Goal: Find specific page/section: Find specific page/section

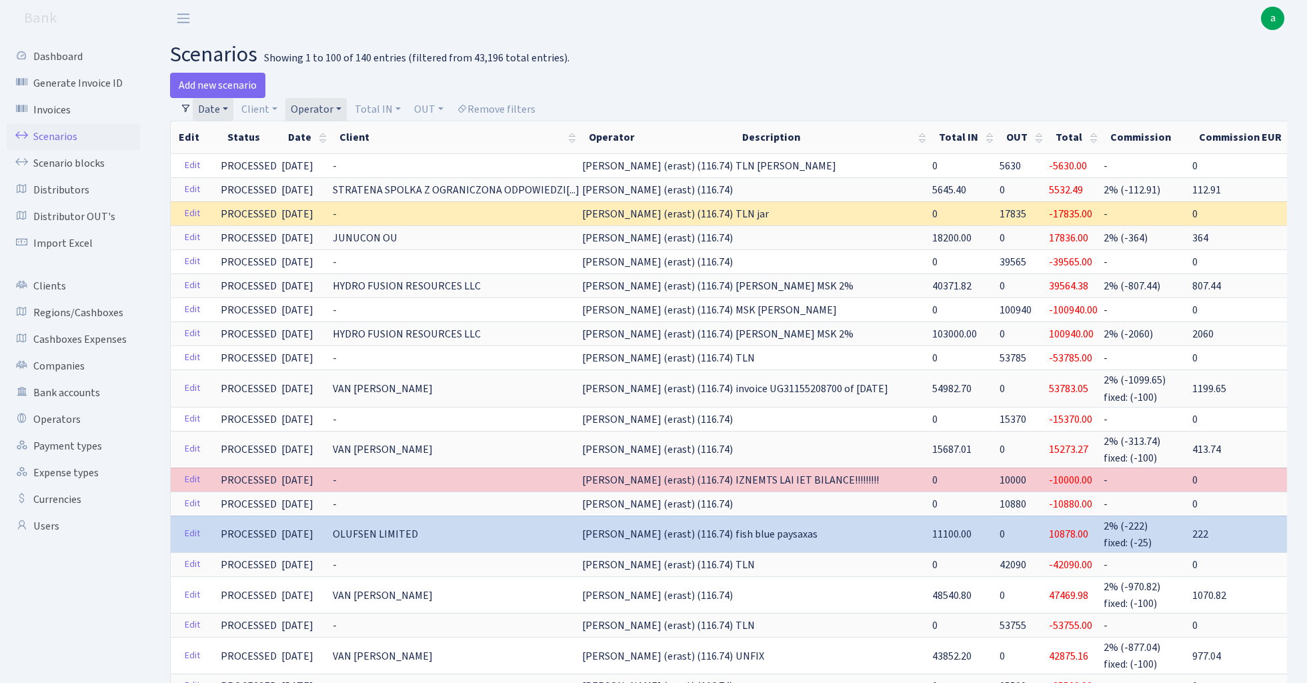
select select "100"
click at [313, 105] on link "Operator" at bounding box center [315, 109] width 61 height 23
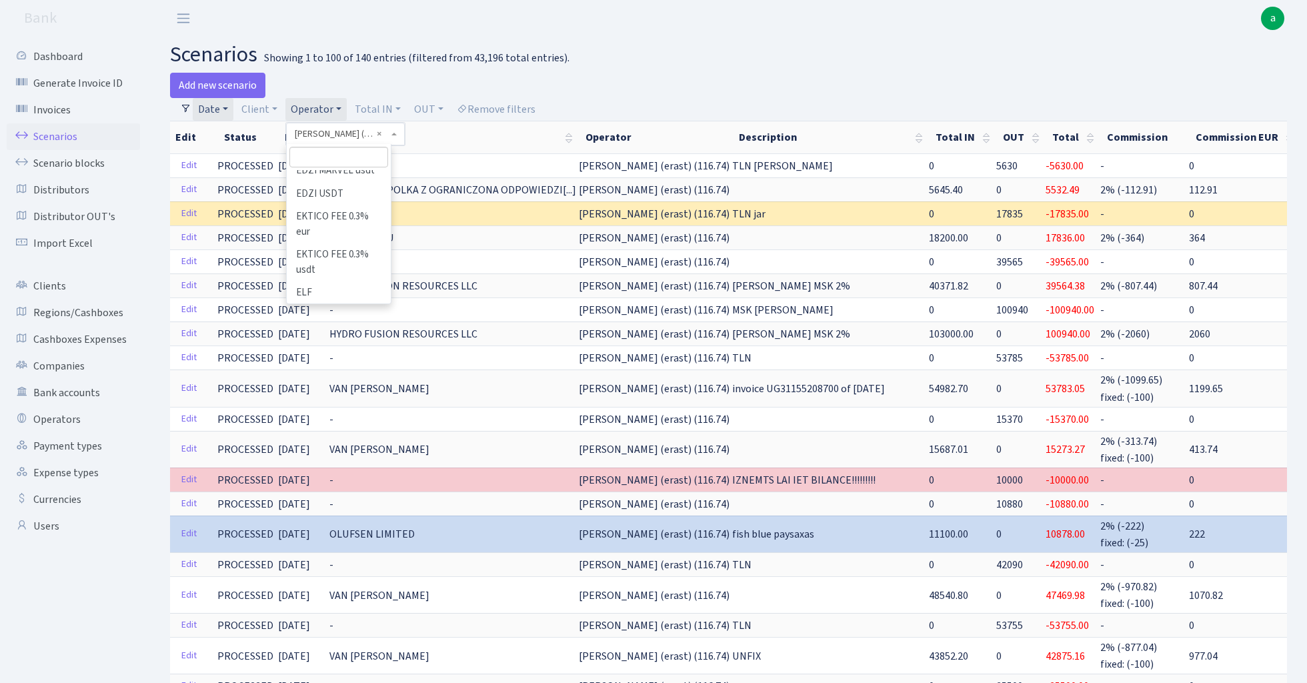
click at [331, 155] on input "search" at bounding box center [338, 157] width 98 height 21
type input "[PERSON_NAME]"
click at [356, 180] on li "[PERSON_NAME] ( [GEOGRAPHIC_DATA])" at bounding box center [338, 189] width 101 height 38
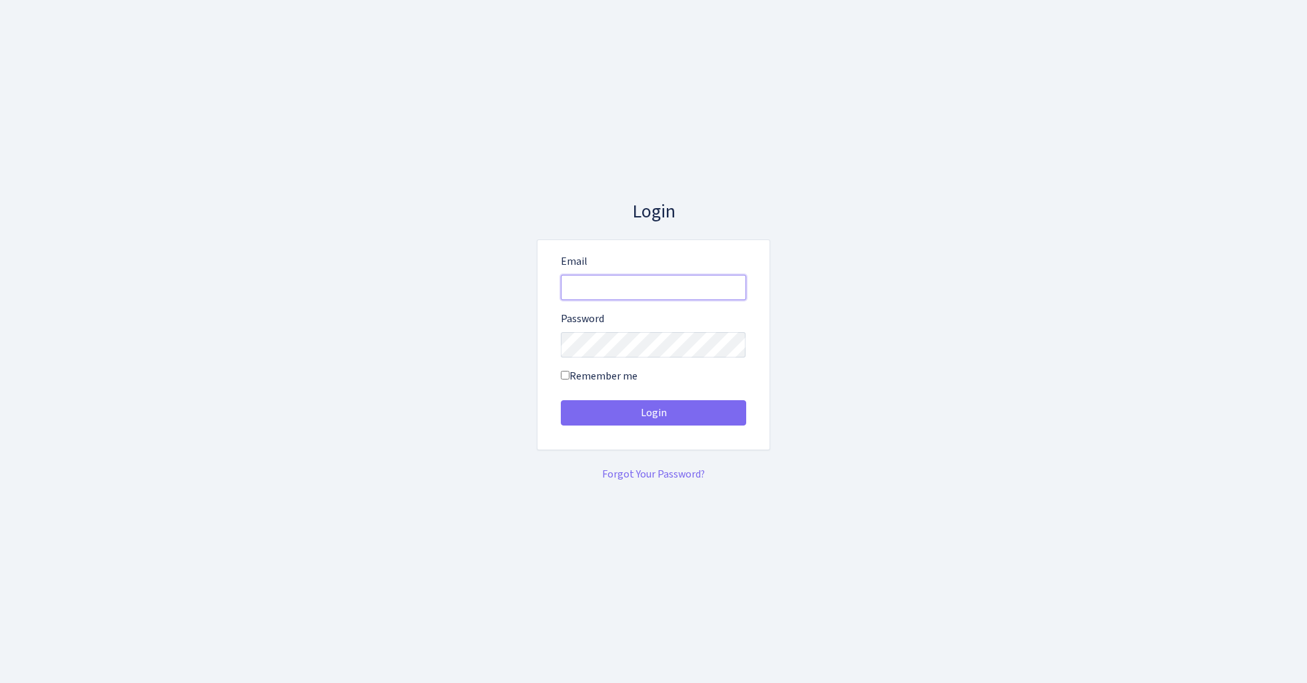
type input "[EMAIL_ADDRESS][DOMAIN_NAME]"
click at [653, 412] on button "Login" at bounding box center [653, 412] width 185 height 25
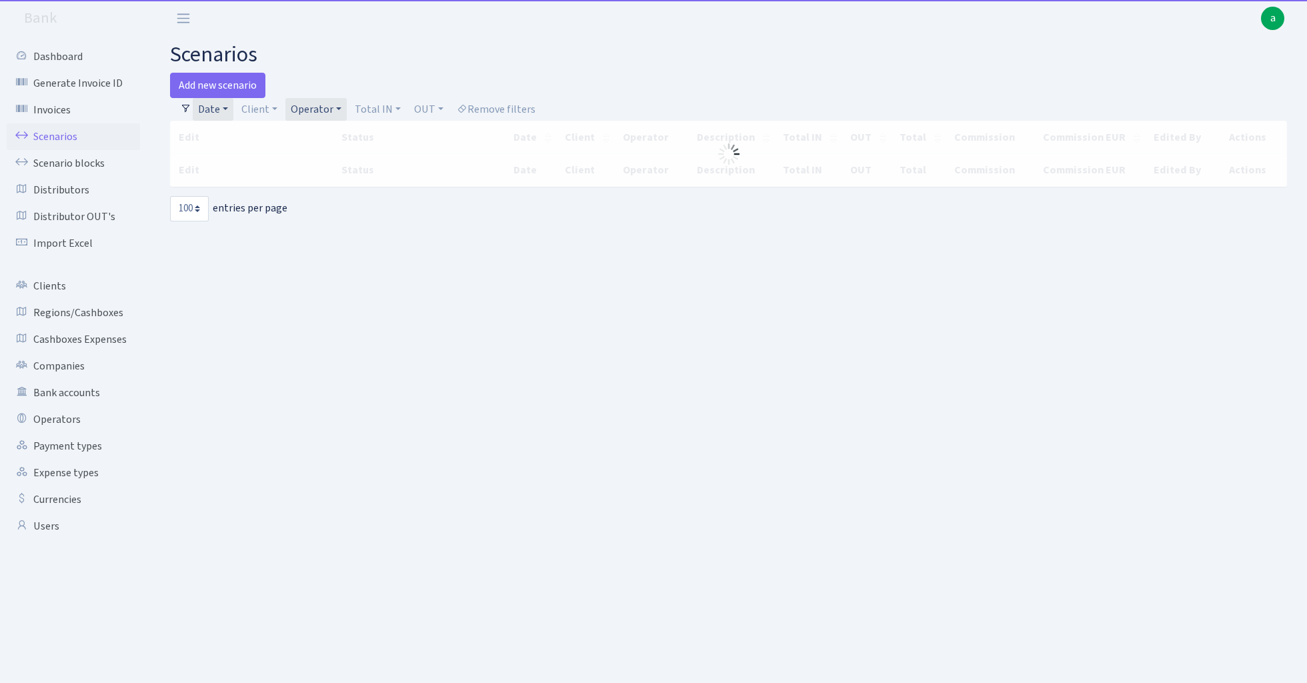
select select "100"
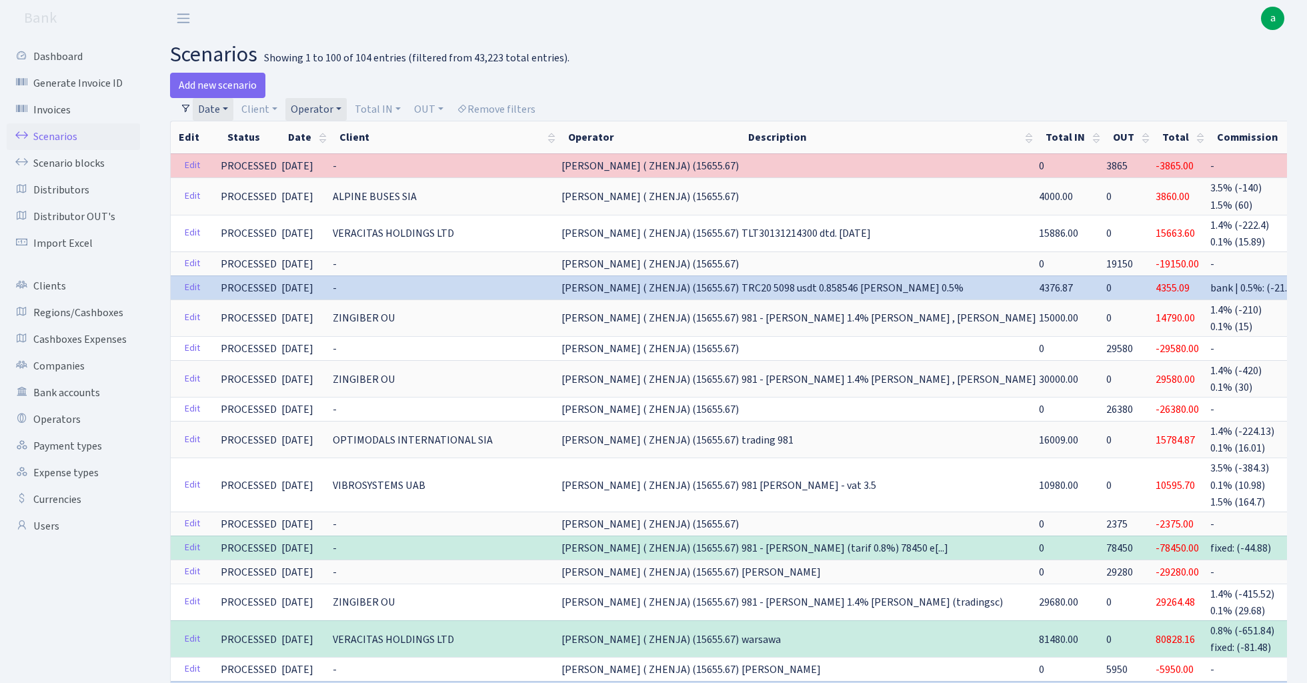
click at [331, 110] on link "Operator" at bounding box center [315, 109] width 61 height 23
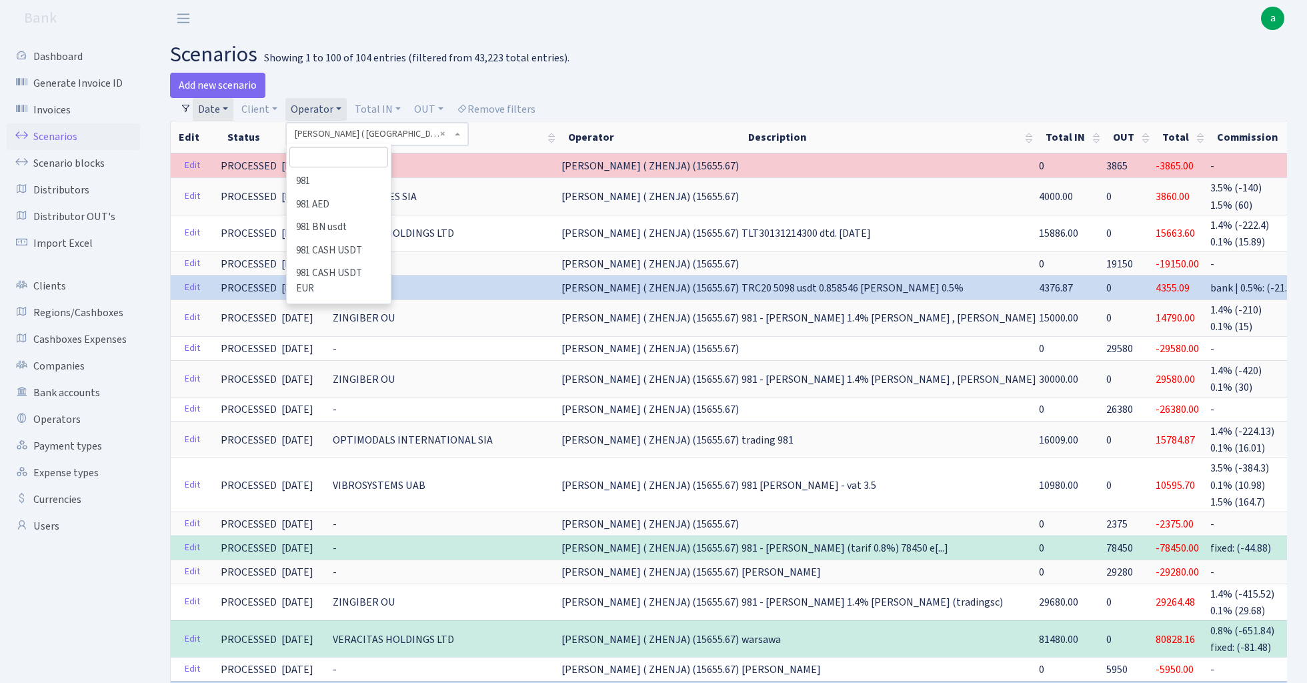
scroll to position [310, 0]
click at [345, 296] on li "[PERSON_NAME] ( ZHENJA) USD" at bounding box center [338, 315] width 101 height 38
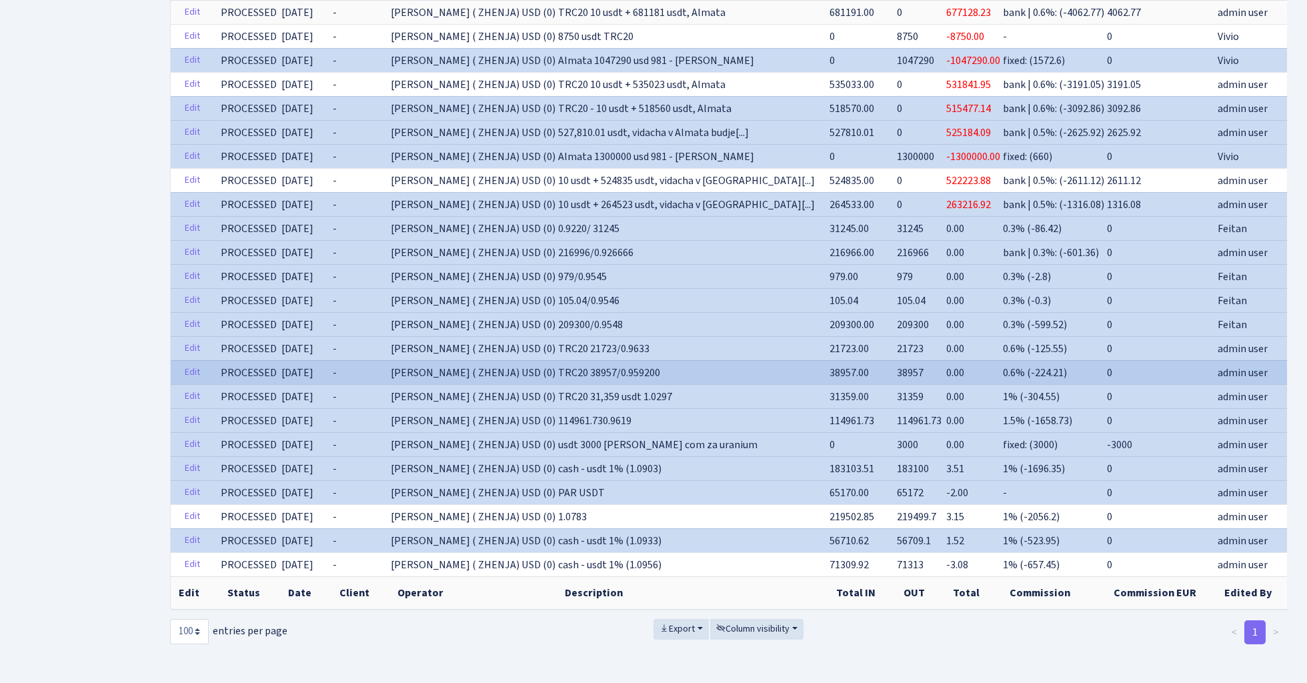
scroll to position [658, 0]
